Goal: Navigation & Orientation: Find specific page/section

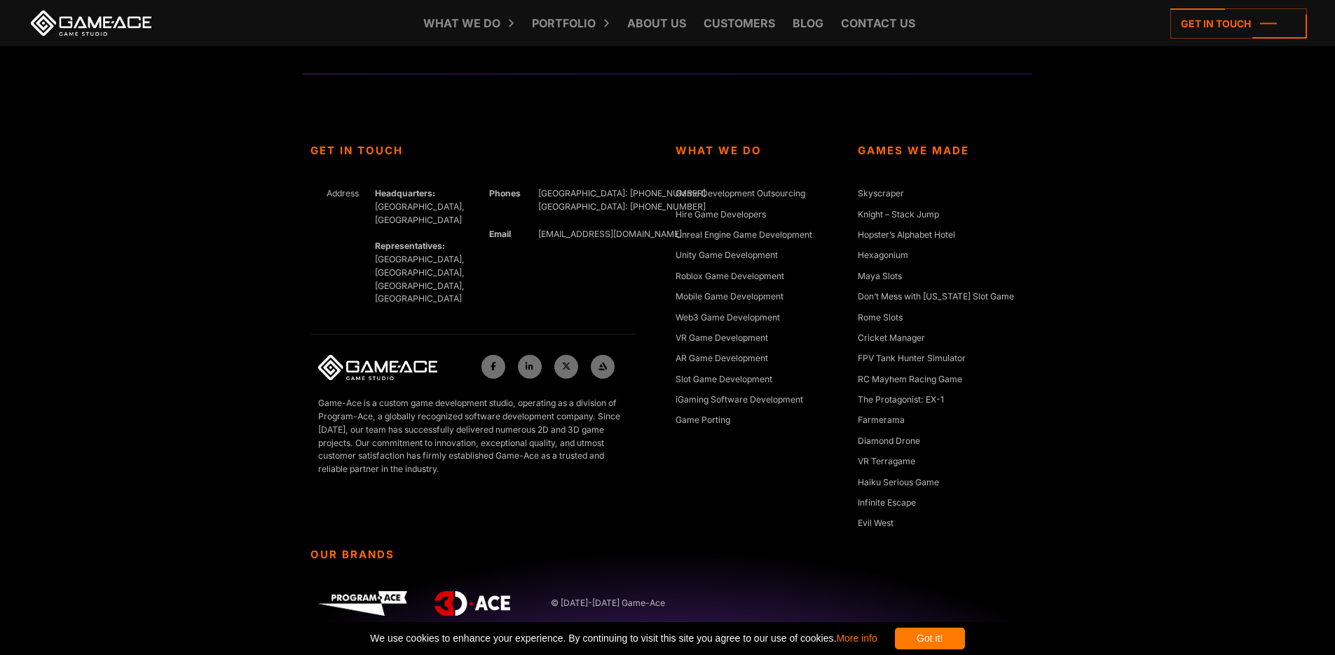
scroll to position [6417, 0]
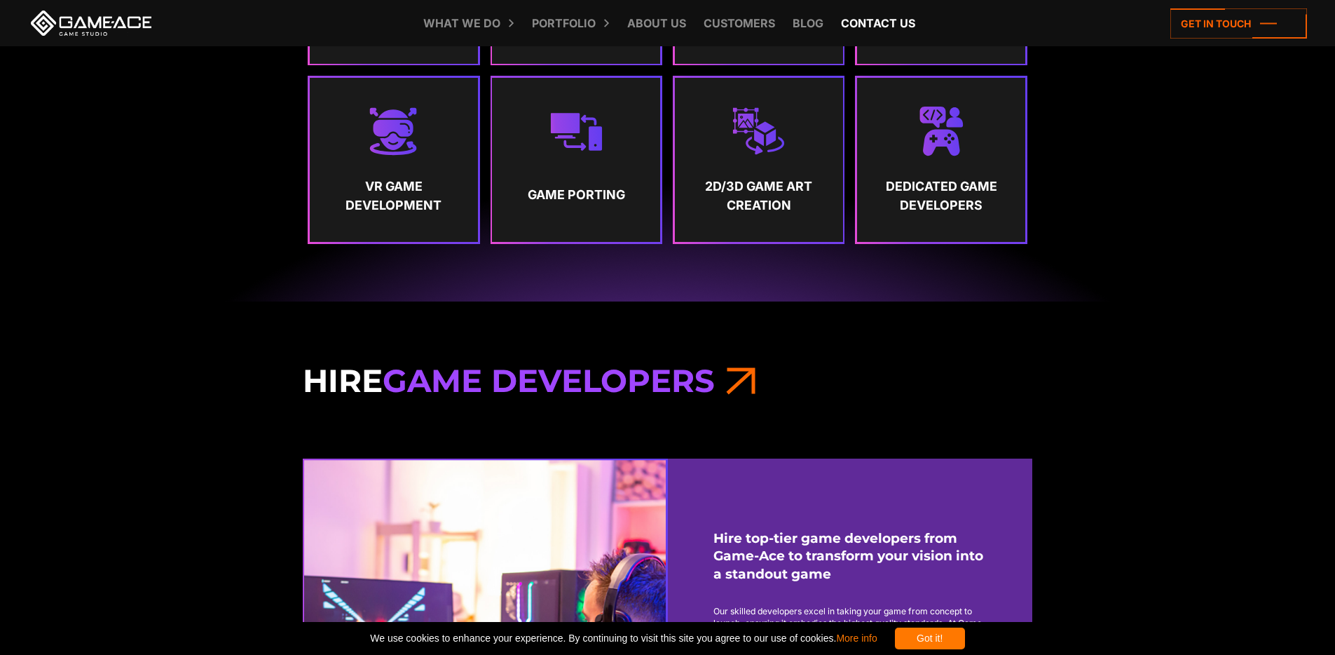
scroll to position [1001, 0]
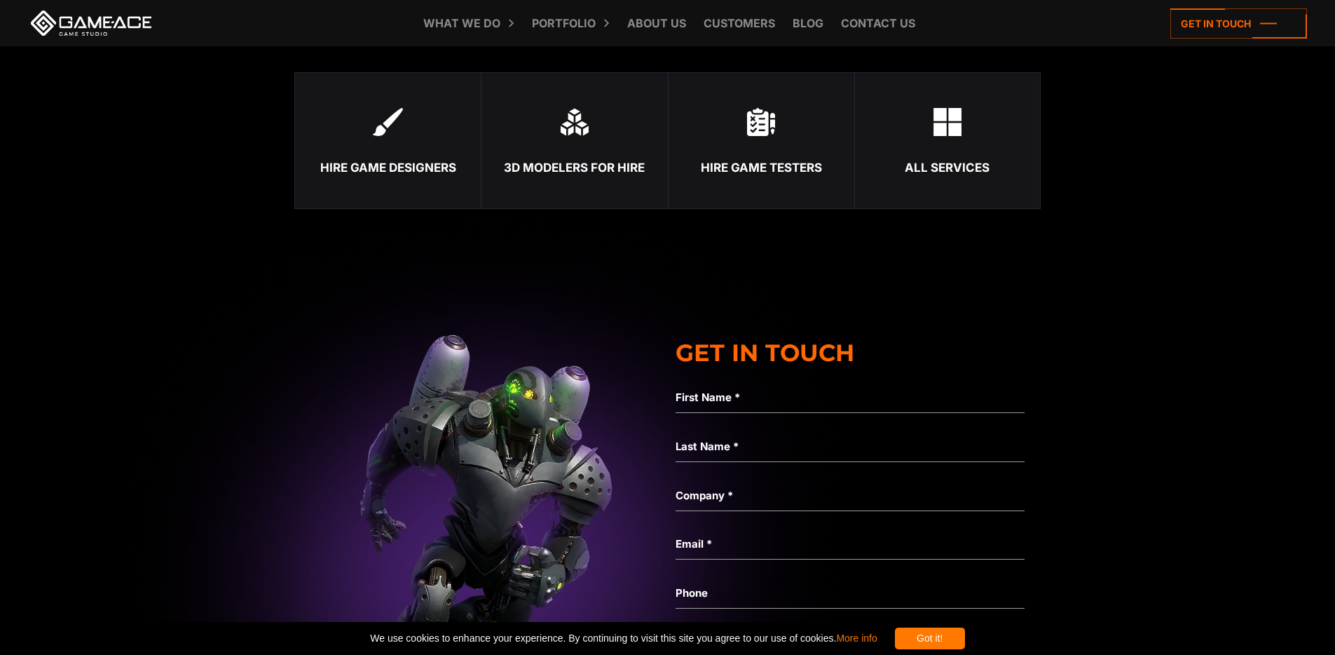
scroll to position [5738, 0]
